Goal: Check status: Check status

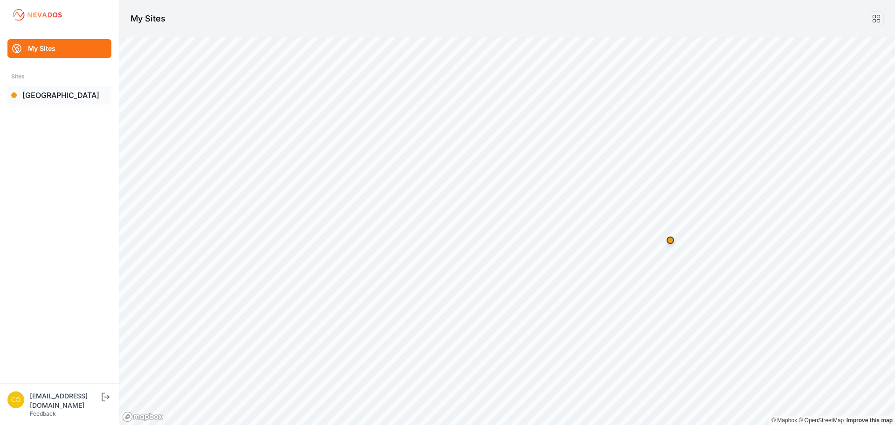
click at [42, 97] on link "[GEOGRAPHIC_DATA]" at bounding box center [59, 95] width 104 height 19
click at [38, 92] on link "[GEOGRAPHIC_DATA]" at bounding box center [59, 95] width 104 height 19
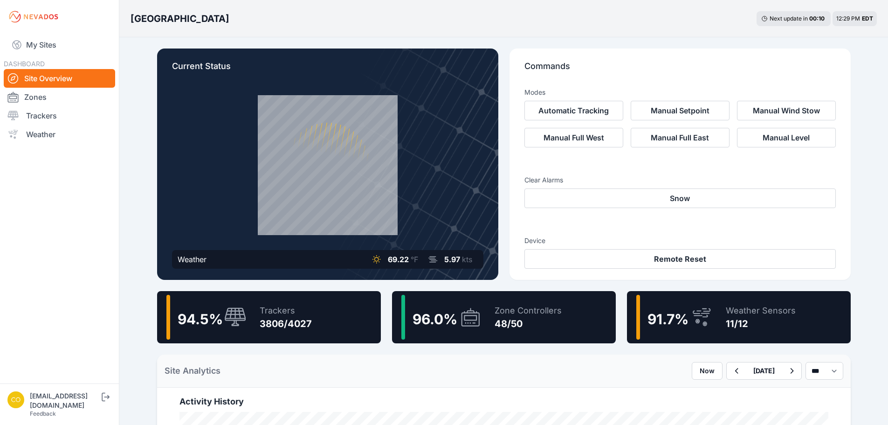
click at [475, 314] on icon at bounding box center [470, 316] width 22 height 21
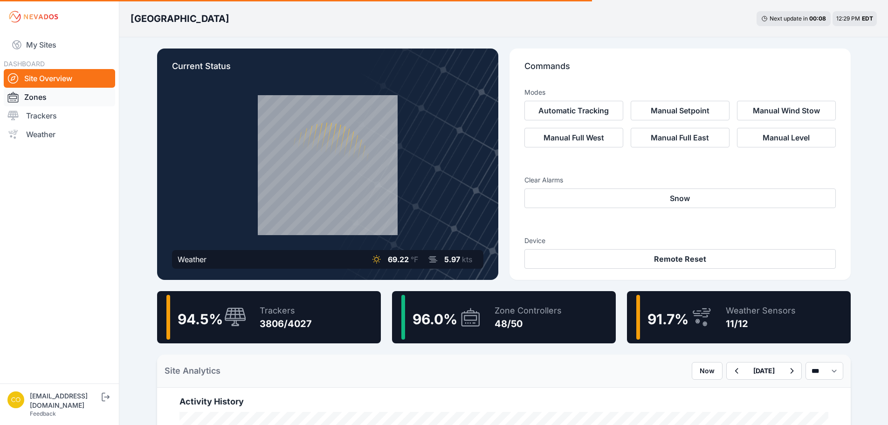
click at [27, 99] on link "Zones" at bounding box center [59, 97] width 111 height 19
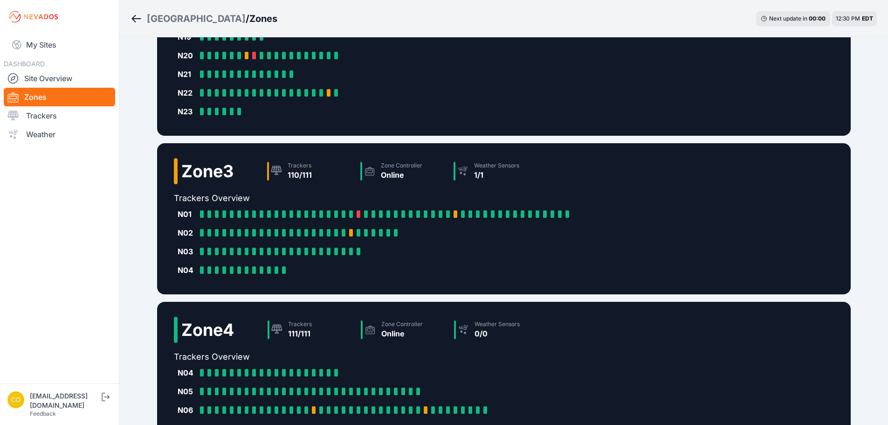
scroll to position [411, 0]
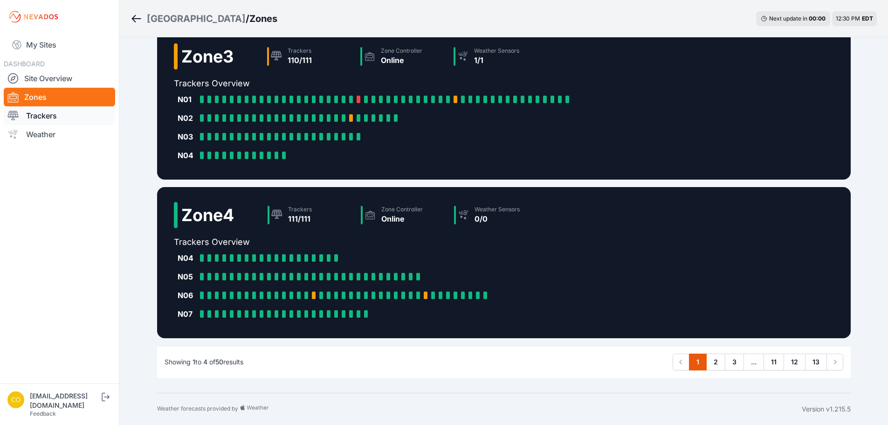
click at [40, 117] on link "Trackers" at bounding box center [59, 115] width 111 height 19
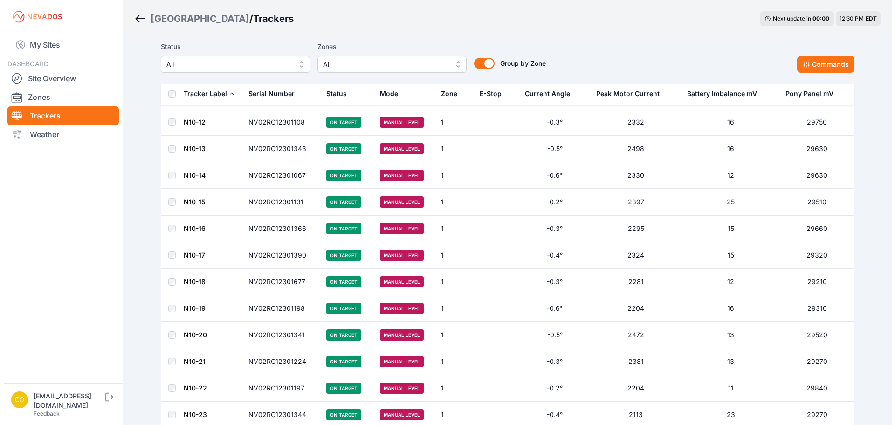
scroll to position [1258, 0]
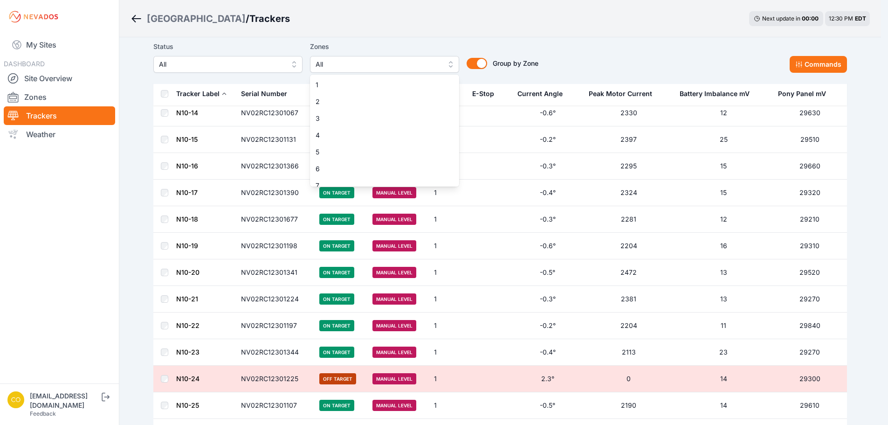
click at [363, 63] on span "All" at bounding box center [377, 64] width 125 height 11
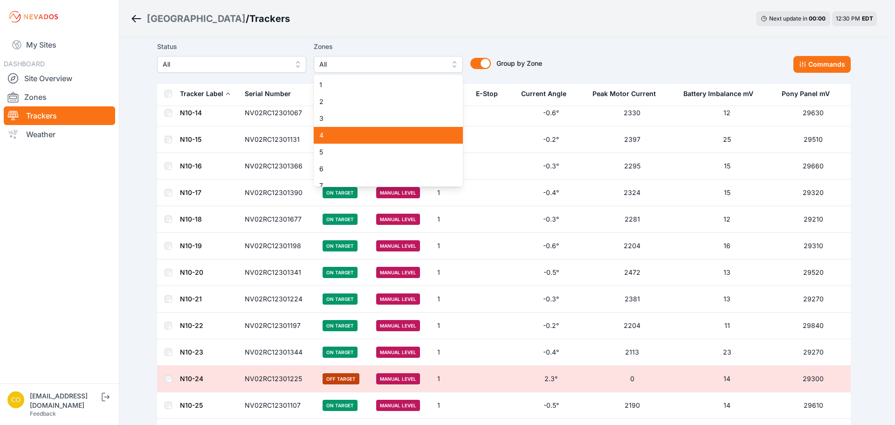
click at [333, 129] on div "4" at bounding box center [388, 135] width 149 height 17
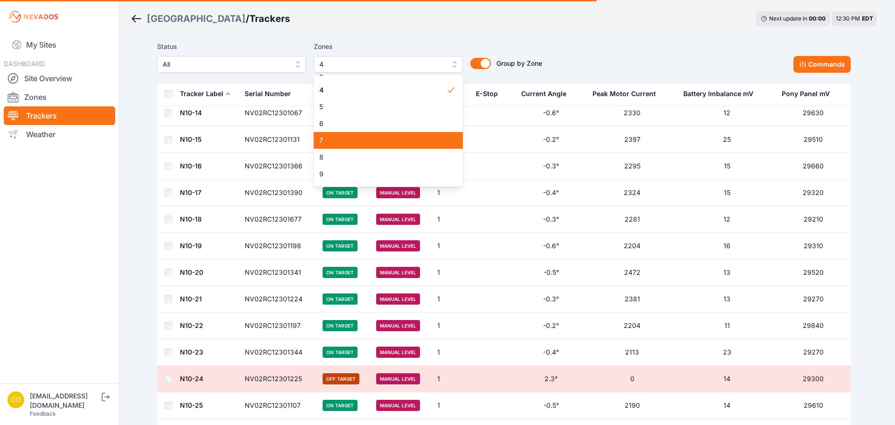
scroll to position [47, 0]
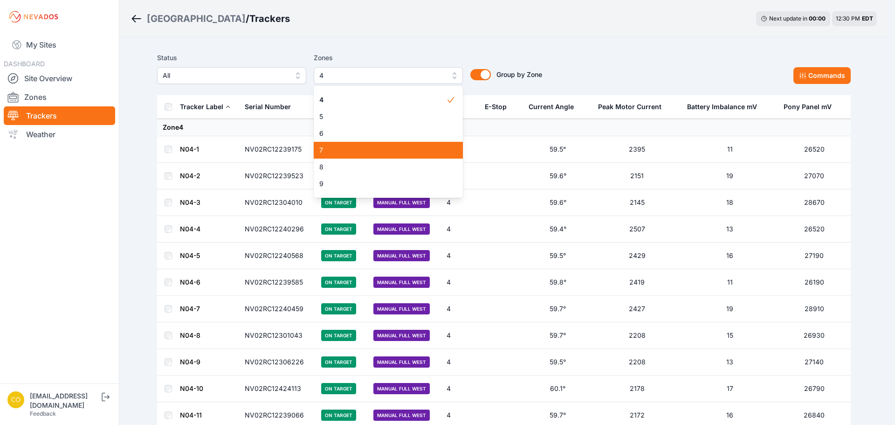
click at [334, 149] on span "7" at bounding box center [382, 149] width 127 height 9
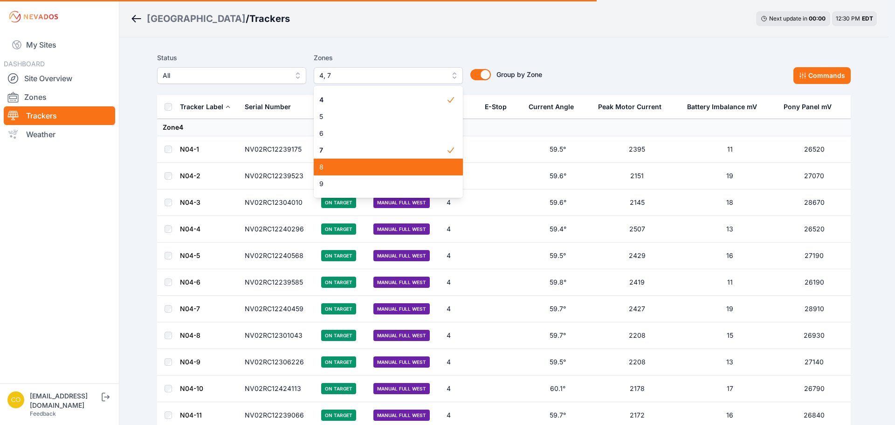
click at [335, 167] on span "8" at bounding box center [382, 166] width 127 height 9
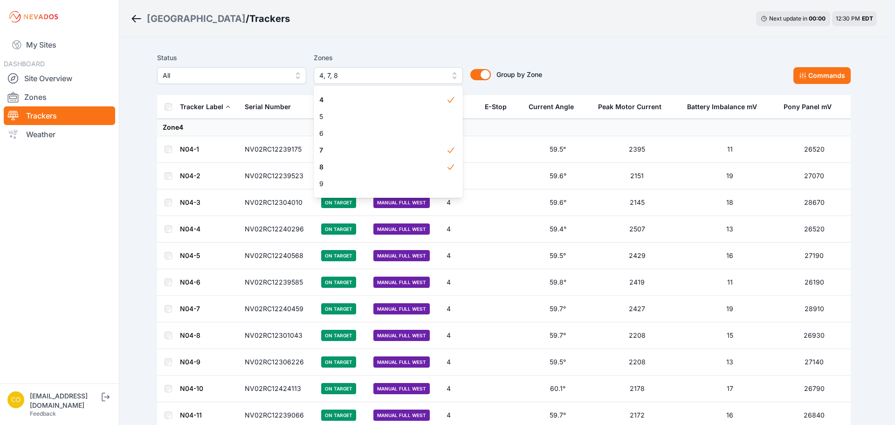
click at [596, 51] on div "Status All Zones 4, 7, 8 1 2 3 4 5 6 7 8 9 10 11 12 13 14 15 16 17 18 19 20 21 …" at bounding box center [503, 71] width 693 height 47
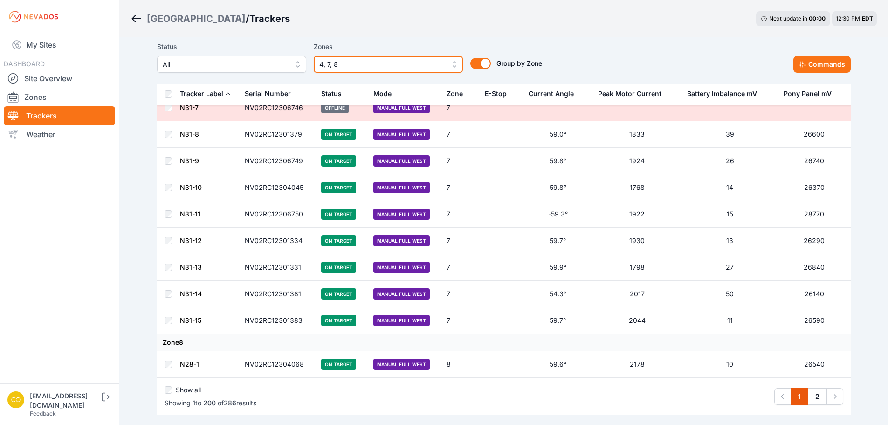
scroll to position [5165, 0]
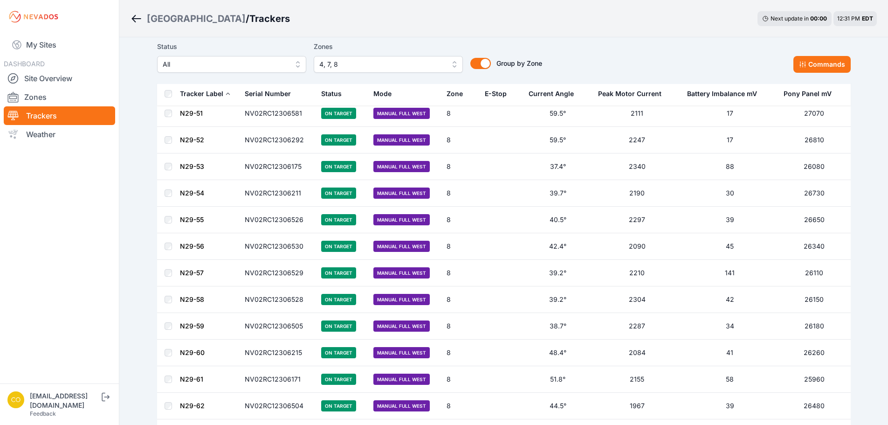
scroll to position [6458, 0]
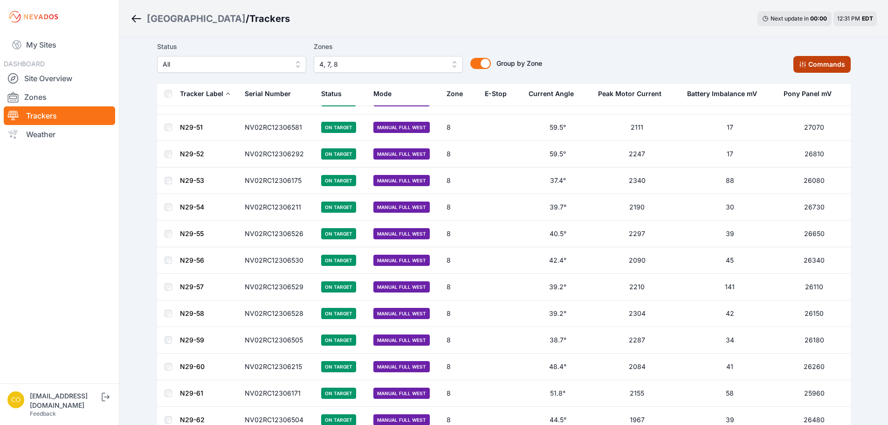
click at [811, 62] on button "Commands" at bounding box center [821, 64] width 57 height 17
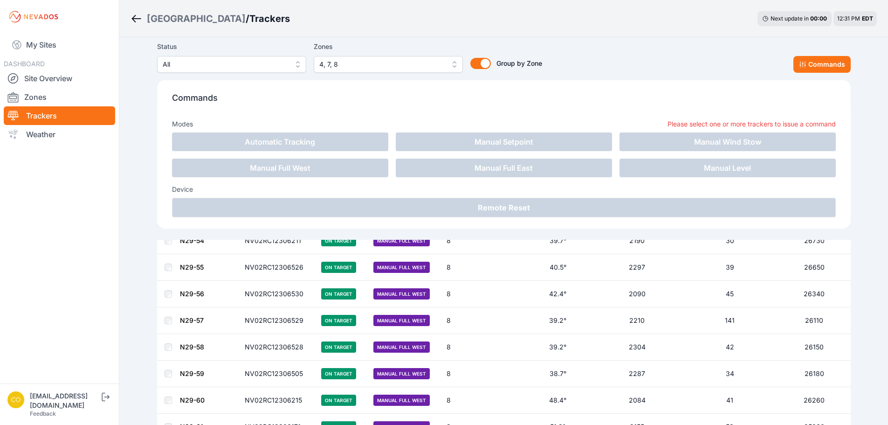
scroll to position [6614, 0]
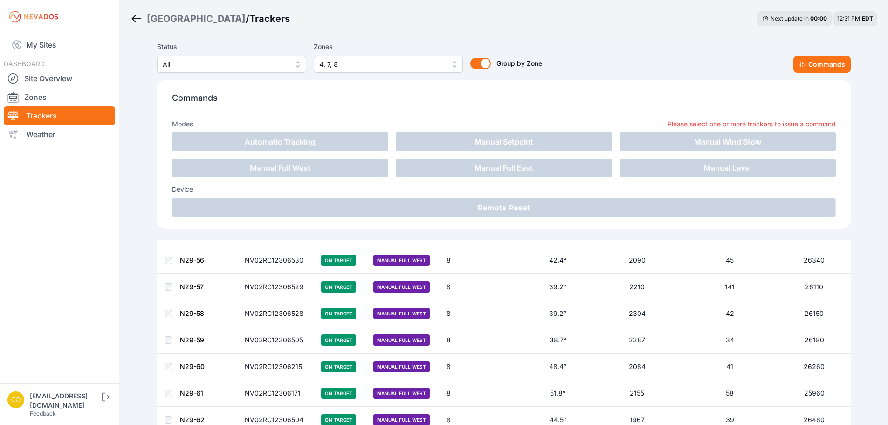
click at [839, 63] on button "Commands" at bounding box center [821, 64] width 57 height 17
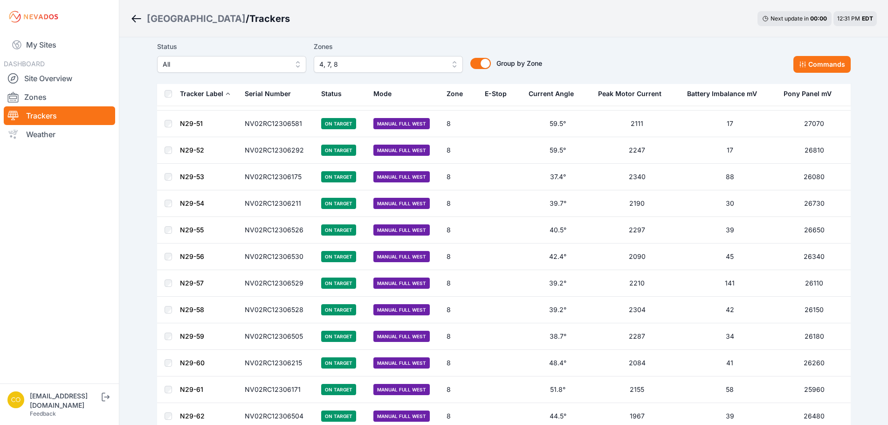
scroll to position [6458, 0]
